Goal: Transaction & Acquisition: Purchase product/service

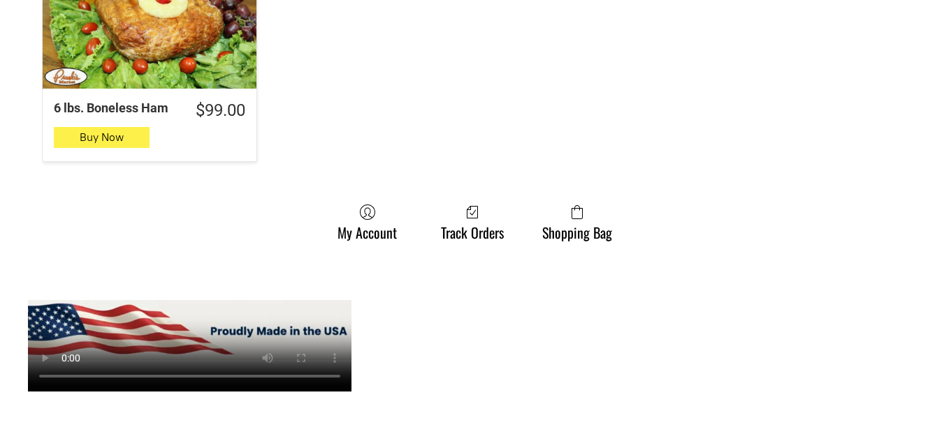
scroll to position [1537, 0]
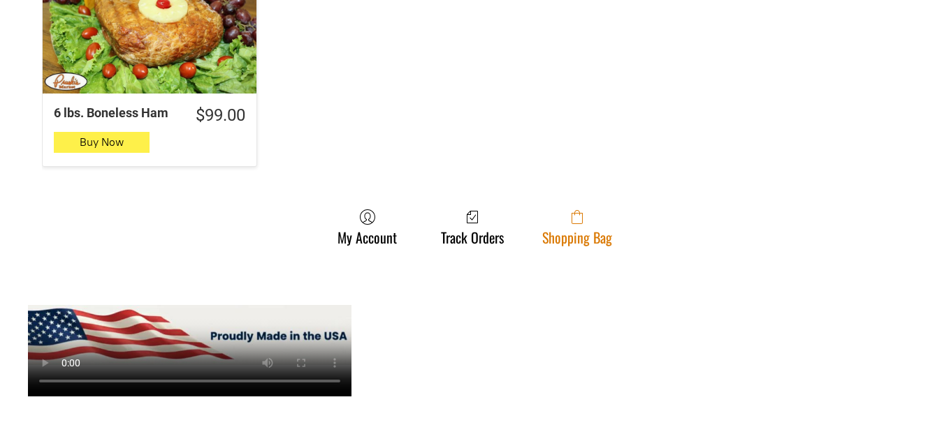
click at [597, 216] on link "Shopping Bag" at bounding box center [577, 227] width 84 height 37
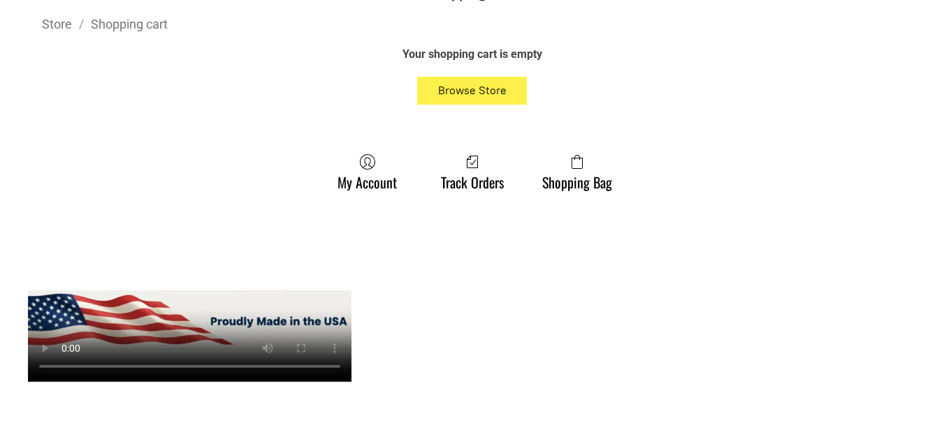
scroll to position [489, 0]
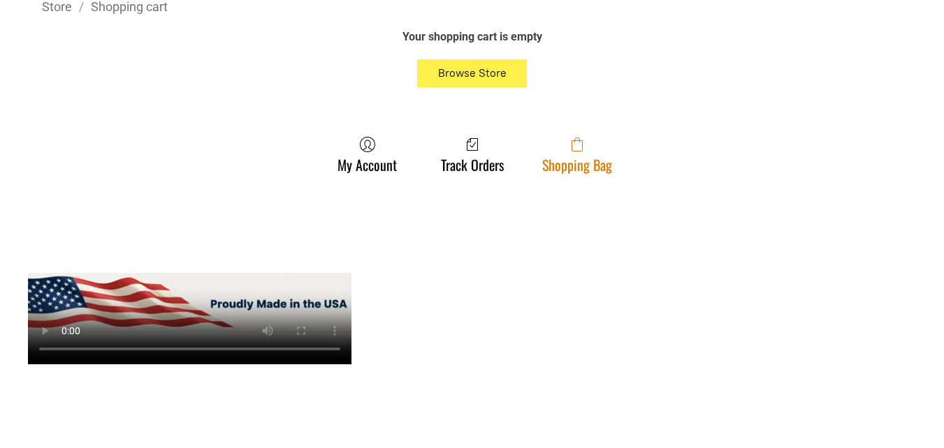
click at [557, 142] on span at bounding box center [577, 144] width 70 height 17
click at [590, 170] on link "Shopping Bag" at bounding box center [577, 154] width 84 height 37
click at [581, 151] on icon at bounding box center [576, 145] width 11 height 14
